Goal: Task Accomplishment & Management: Use online tool/utility

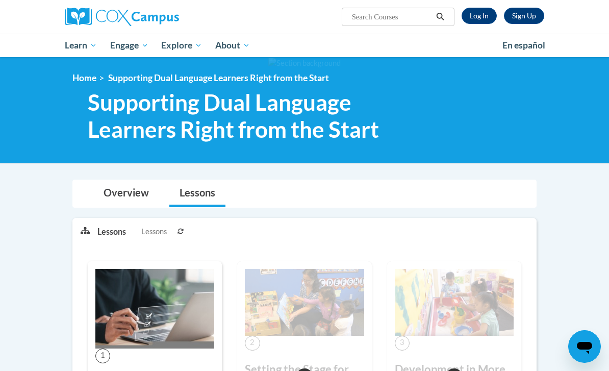
click at [466, 25] on div "Sign Up Log In Search Search..." at bounding box center [387, 13] width 330 height 26
click at [469, 19] on link "Log In" at bounding box center [479, 16] width 35 height 16
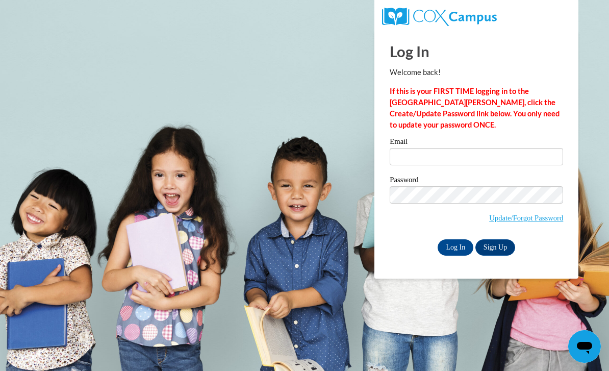
click at [429, 140] on label "Email" at bounding box center [476, 143] width 173 height 10
click at [429, 148] on input "Email" at bounding box center [476, 156] width 173 height 17
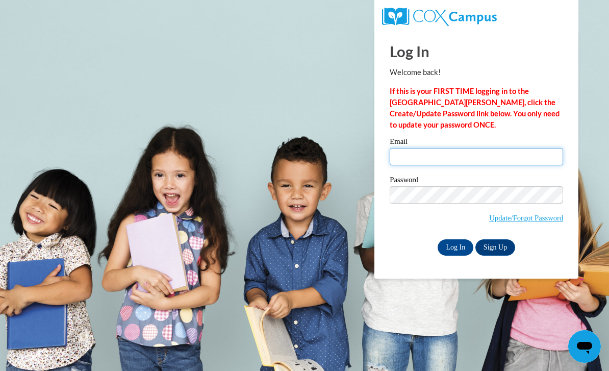
type input "twhaley.ouatad@gmail.com"
click at [455, 246] on input "Log In" at bounding box center [456, 247] width 36 height 16
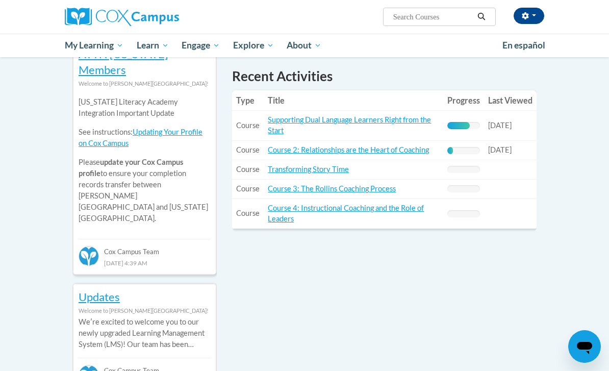
scroll to position [368, 0]
click at [305, 146] on link "Course 2: Relationships are the Heart of Coaching" at bounding box center [348, 150] width 161 height 9
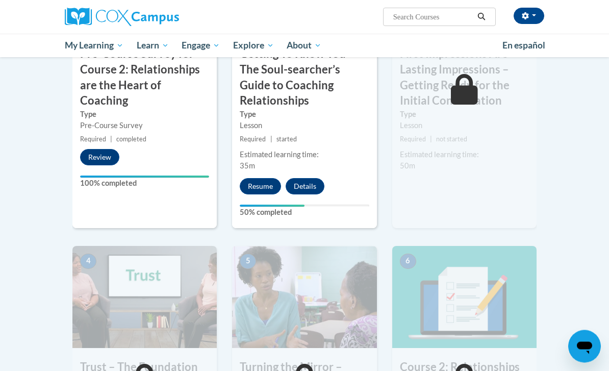
scroll to position [377, 0]
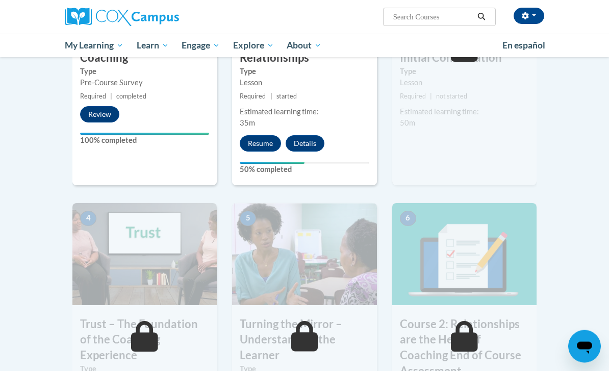
click at [260, 143] on button "Resume" at bounding box center [260, 144] width 41 height 16
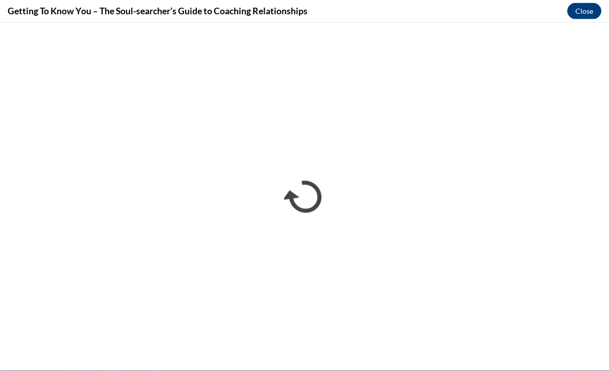
scroll to position [721, 0]
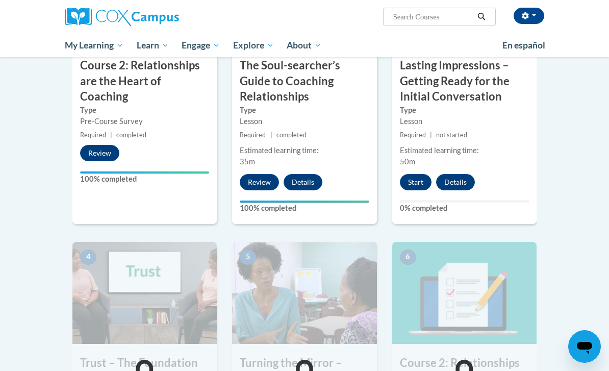
scroll to position [376, 0]
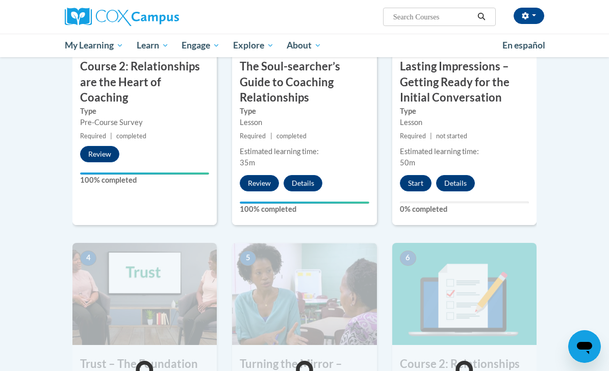
click at [427, 183] on button "Start" at bounding box center [416, 183] width 32 height 16
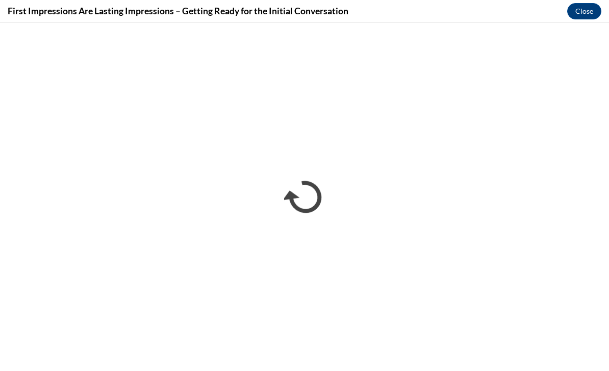
scroll to position [0, 0]
